Goal: Understand process/instructions

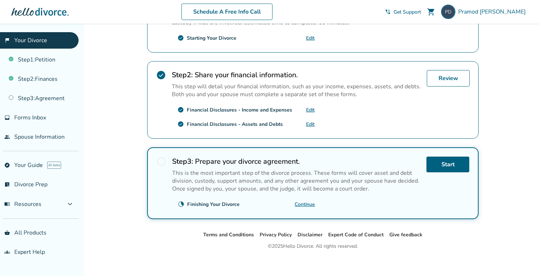
scroll to position [191, 0]
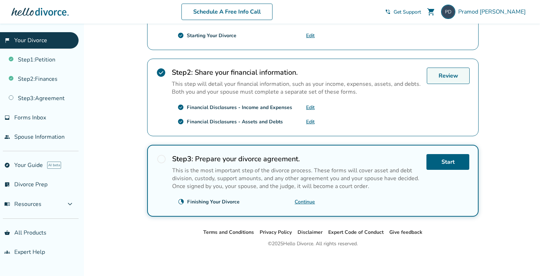
click at [445, 77] on link "Review" at bounding box center [448, 76] width 43 height 16
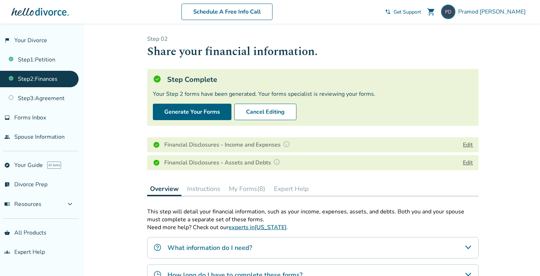
click at [43, 78] on link "Step 2 : Finances" at bounding box center [39, 79] width 79 height 16
click at [45, 98] on link "Step 3 : Agreement" at bounding box center [39, 98] width 79 height 16
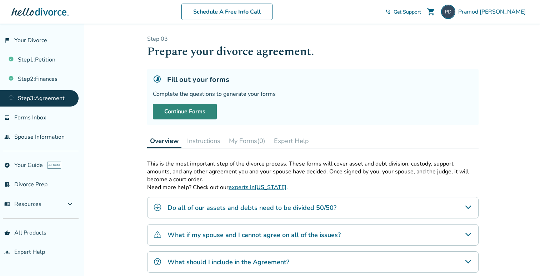
click at [172, 114] on link "Continue Forms" at bounding box center [185, 112] width 64 height 16
